Goal: Information Seeking & Learning: Learn about a topic

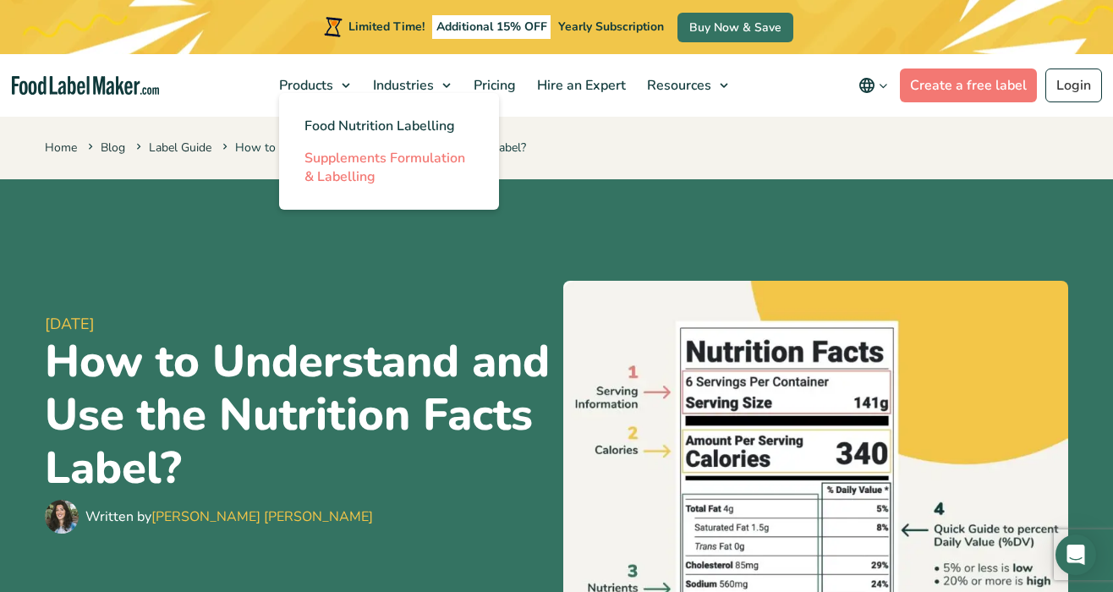
click at [316, 165] on span "Supplements Formulation & Labelling" at bounding box center [384, 167] width 161 height 37
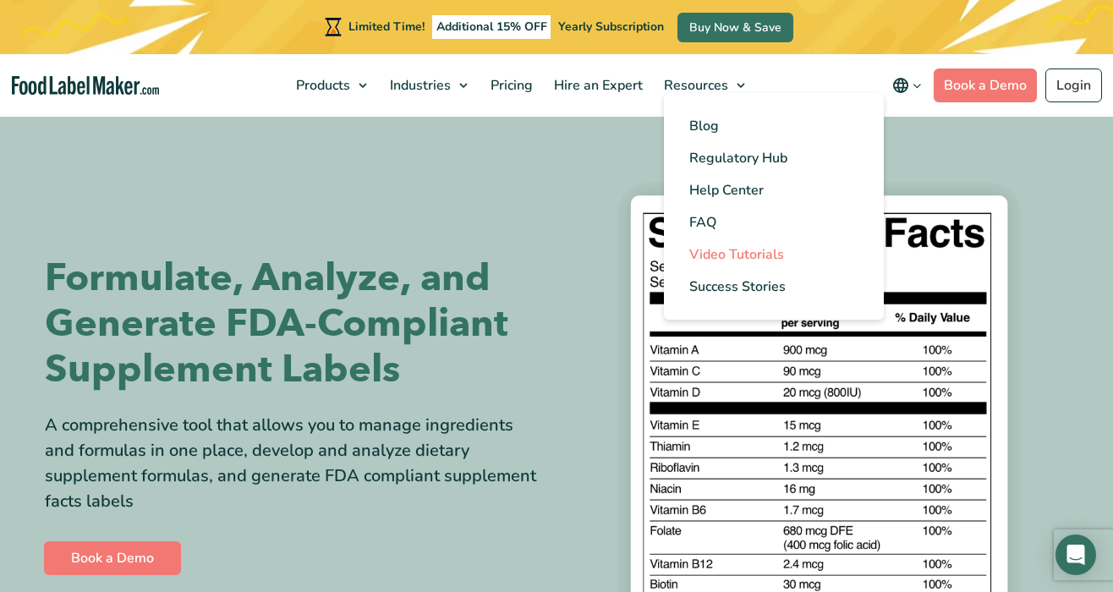
click at [703, 259] on span "Video Tutorials" at bounding box center [736, 254] width 95 height 19
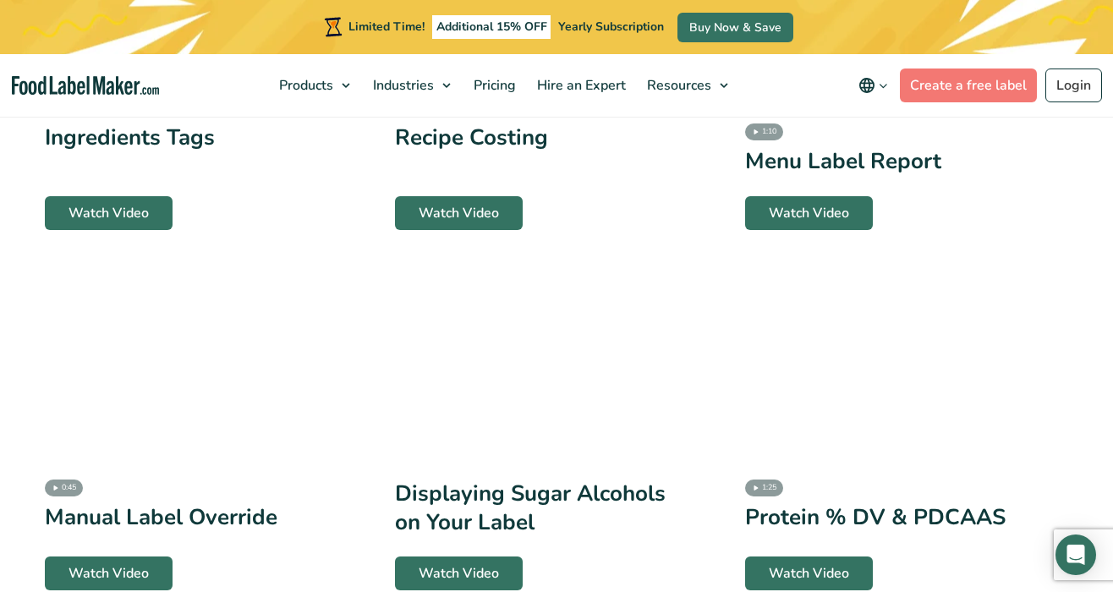
scroll to position [1692, 0]
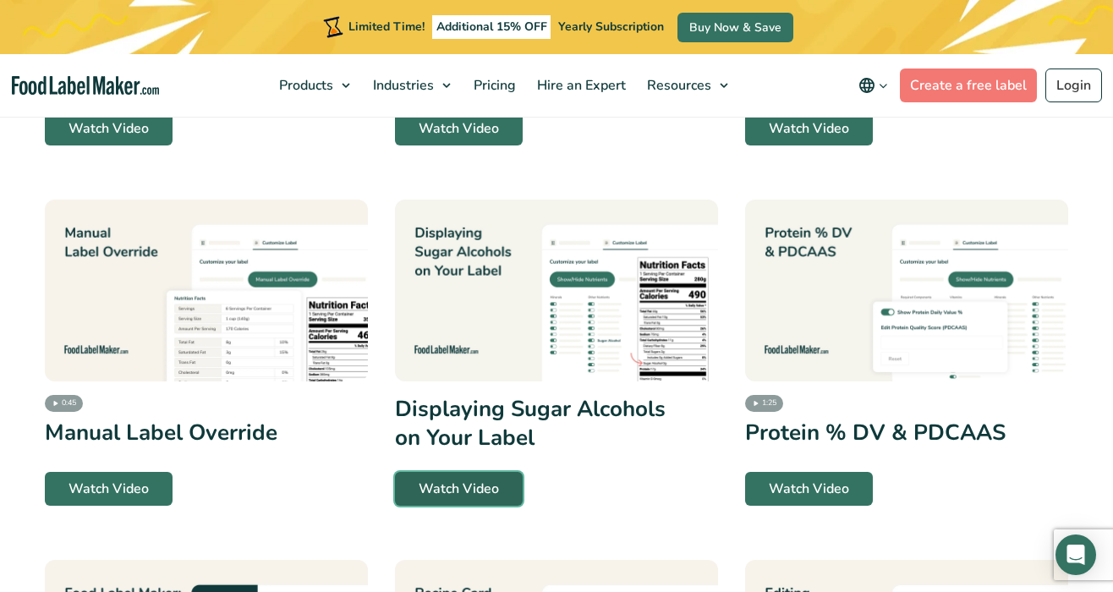
click at [458, 487] on link "Watch Video" at bounding box center [459, 489] width 128 height 34
